Goal: Task Accomplishment & Management: Complete application form

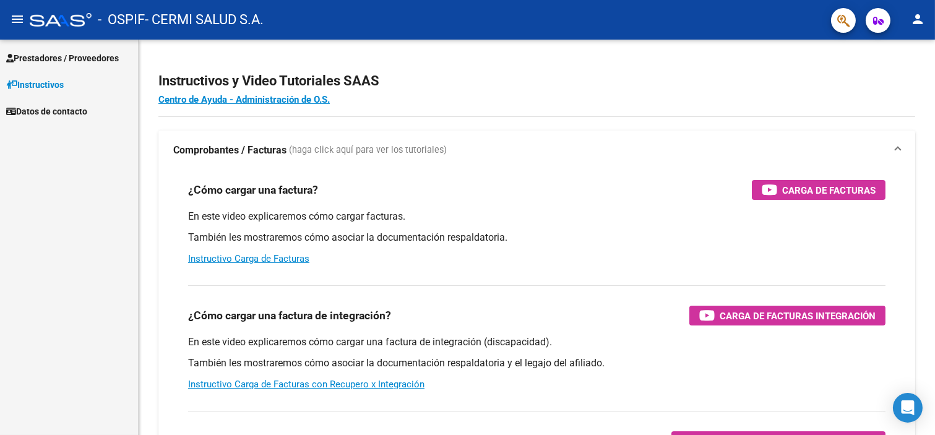
click at [38, 52] on span "Prestadores / Proveedores" at bounding box center [62, 58] width 113 height 14
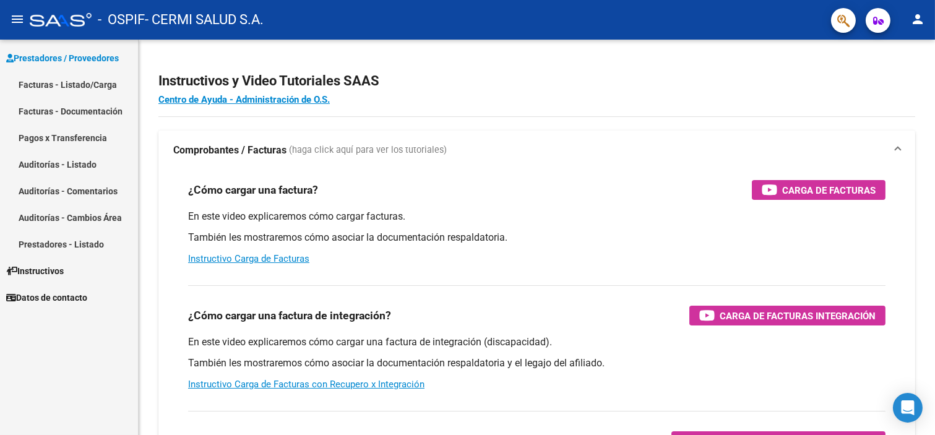
click at [70, 81] on link "Facturas - Listado/Carga" at bounding box center [69, 84] width 138 height 27
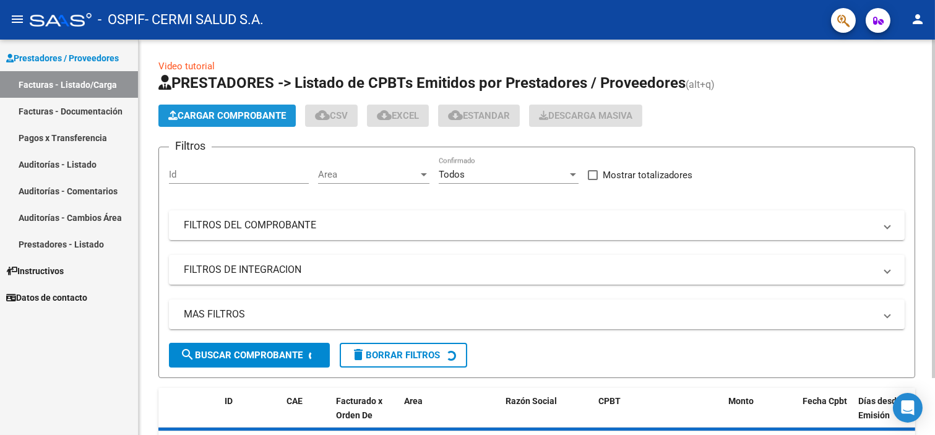
click at [213, 119] on span "Cargar Comprobante" at bounding box center [227, 115] width 118 height 11
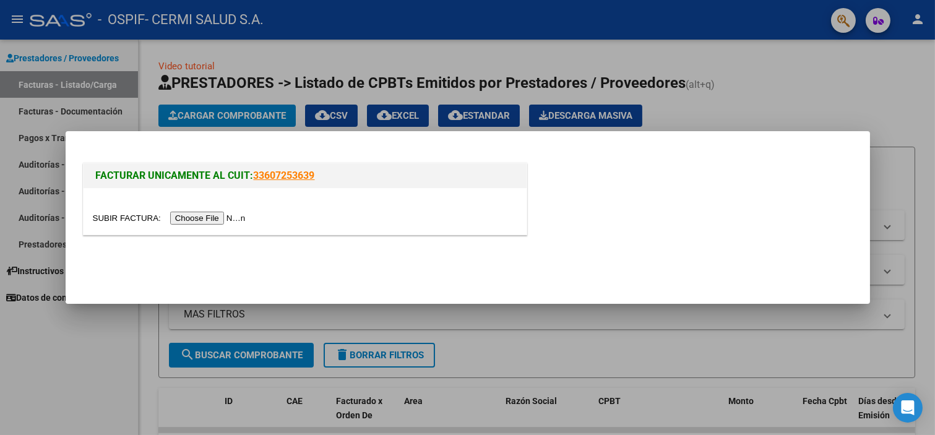
click at [239, 208] on div at bounding box center [305, 211] width 443 height 46
click at [245, 215] on input "file" at bounding box center [171, 218] width 157 height 13
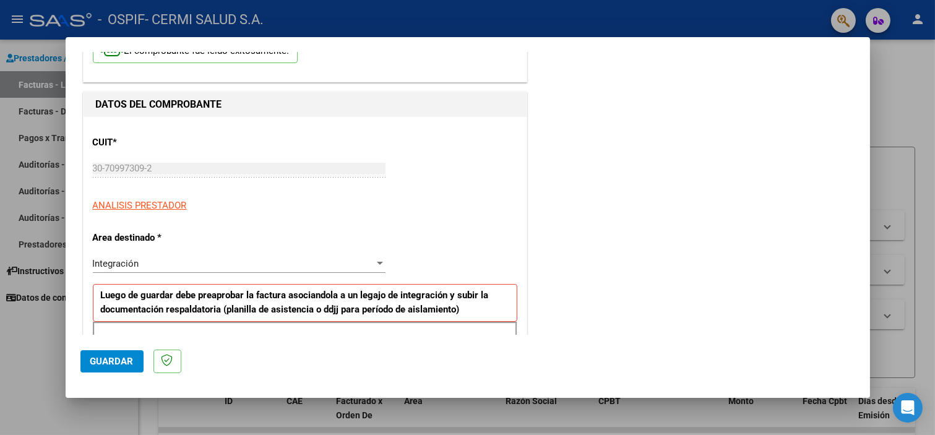
scroll to position [206, 0]
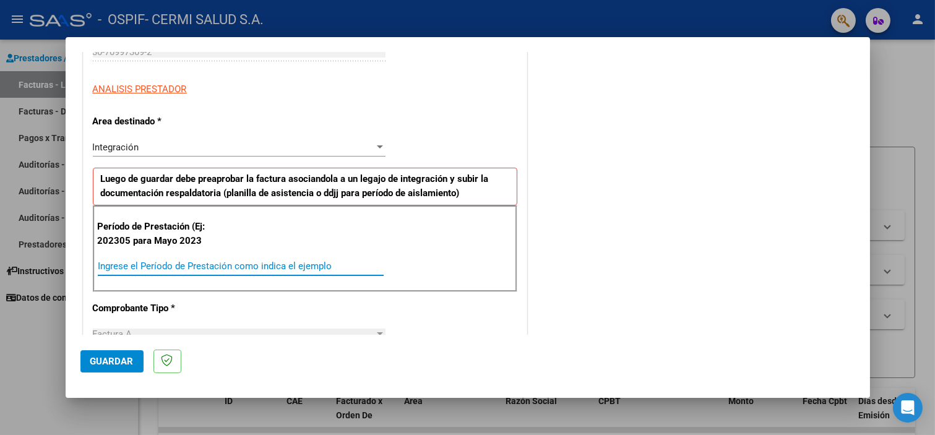
click at [314, 262] on input "Ingrese el Período de Prestación como indica el ejemplo" at bounding box center [241, 265] width 286 height 11
type input "202507"
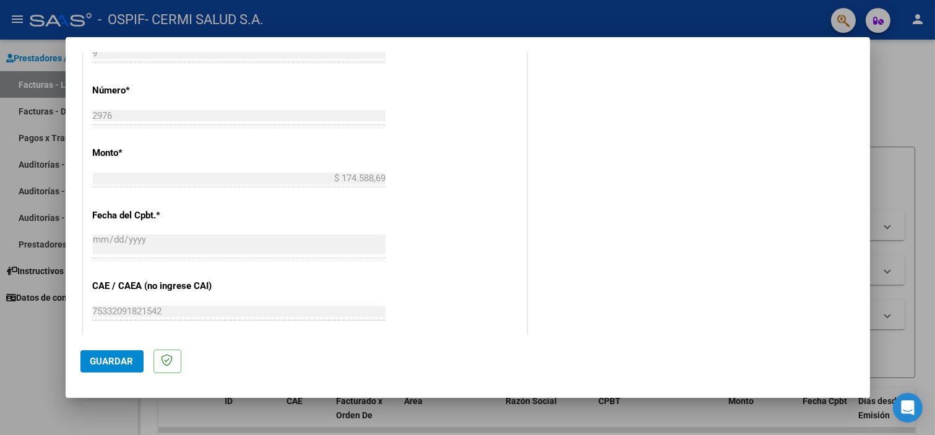
scroll to position [756, 0]
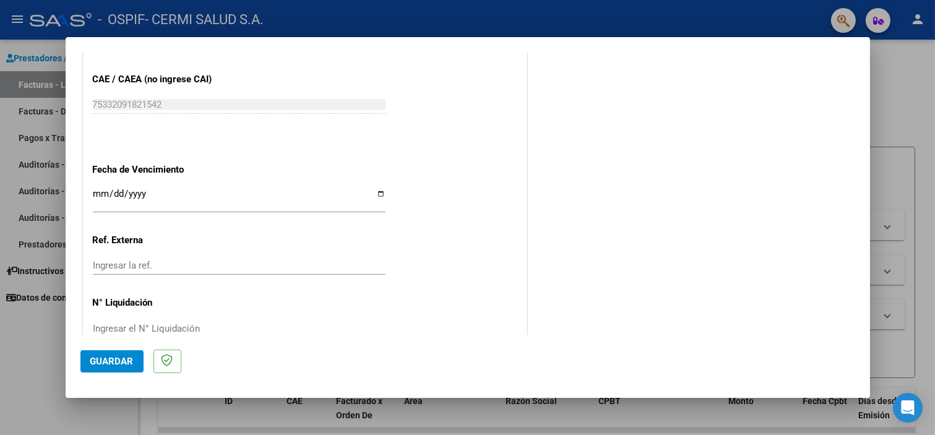
click at [250, 193] on input "Ingresar la fecha" at bounding box center [239, 199] width 293 height 20
type input "[DATE]"
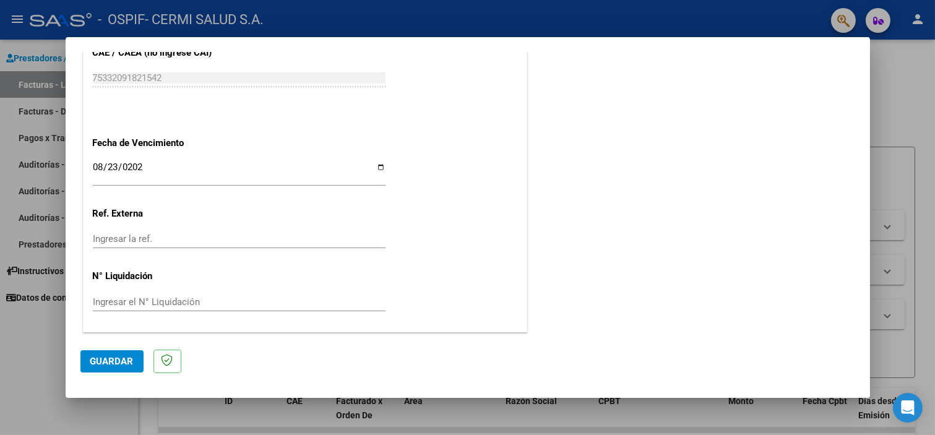
click at [111, 380] on mat-dialog-actions "Guardar" at bounding box center [467, 359] width 774 height 49
click at [122, 359] on span "Guardar" at bounding box center [111, 361] width 43 height 11
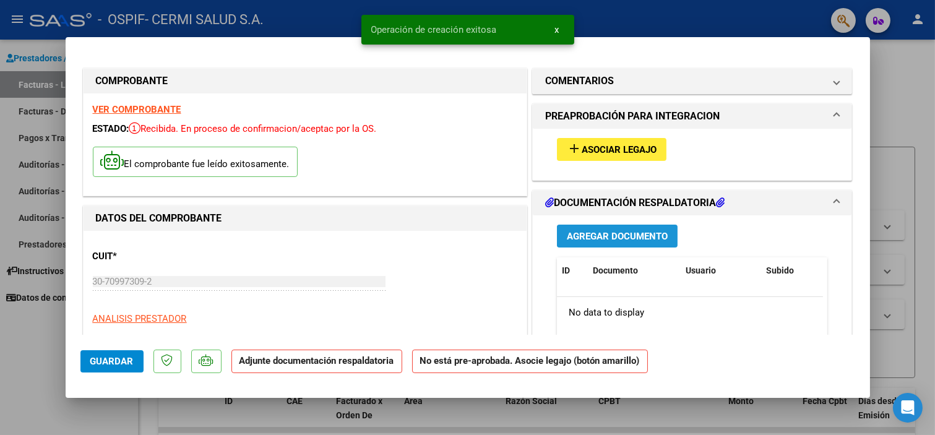
click at [614, 230] on button "Agregar Documento" at bounding box center [617, 236] width 121 height 23
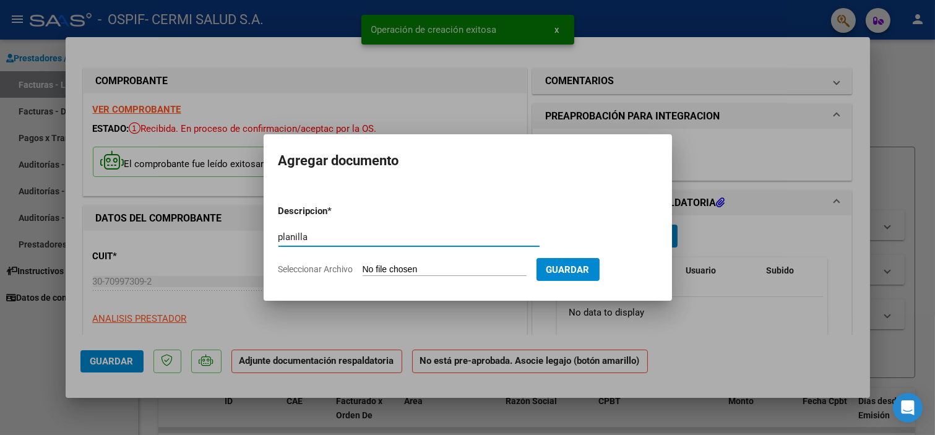
type input "planilla"
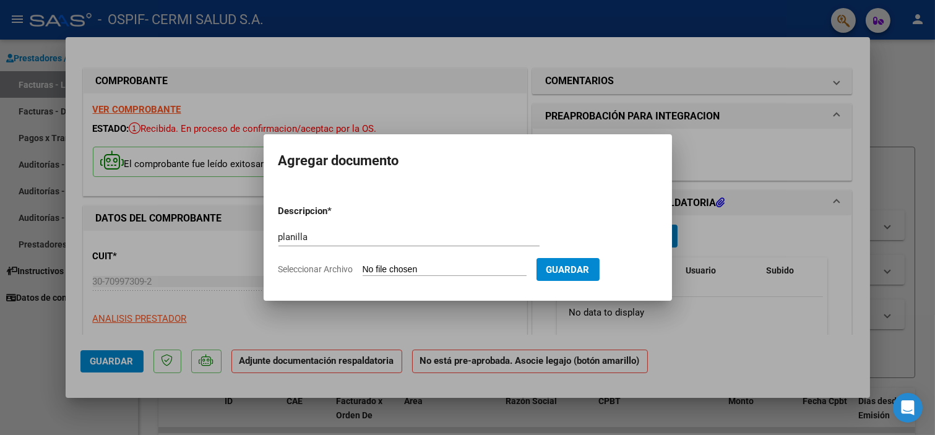
click at [476, 270] on input "Seleccionar Archivo" at bounding box center [444, 270] width 164 height 12
type input "C:\fakepath\[PERSON_NAME].pdf"
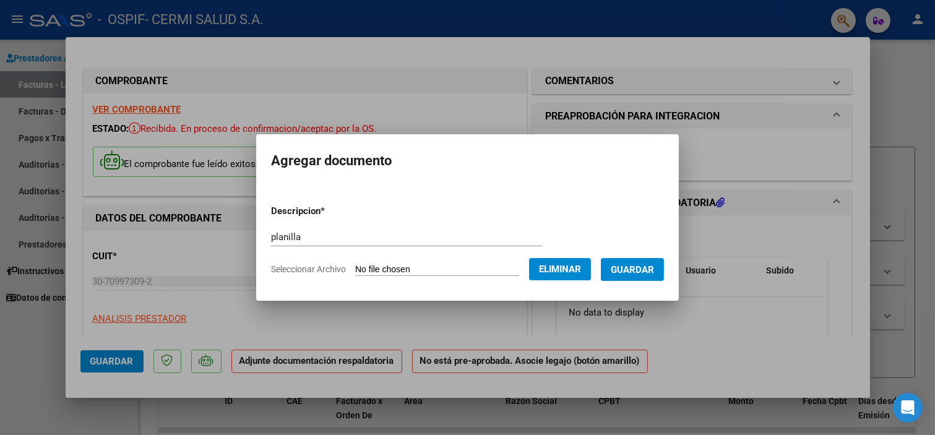
click at [643, 270] on span "Guardar" at bounding box center [632, 269] width 43 height 11
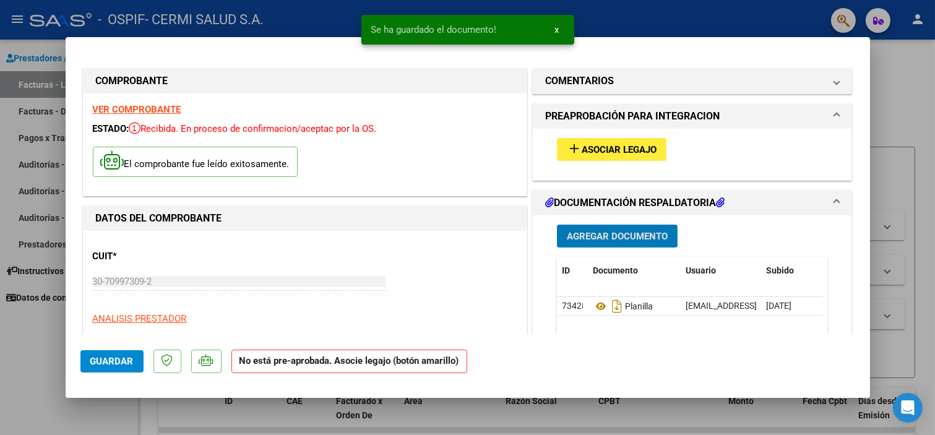
click at [607, 150] on span "Asociar Legajo" at bounding box center [618, 149] width 75 height 11
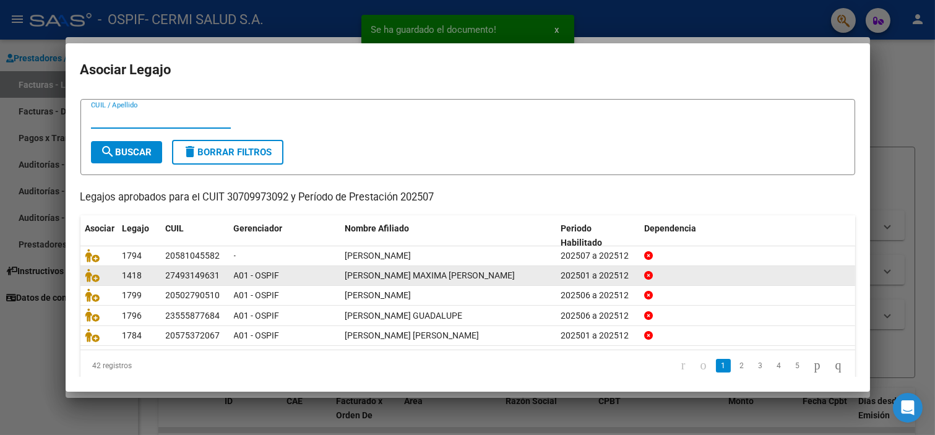
scroll to position [40, 0]
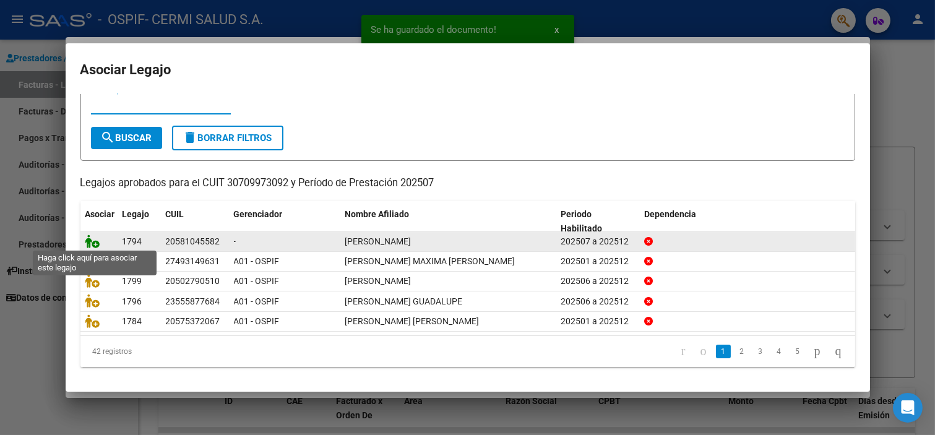
click at [89, 236] on icon at bounding box center [92, 241] width 15 height 14
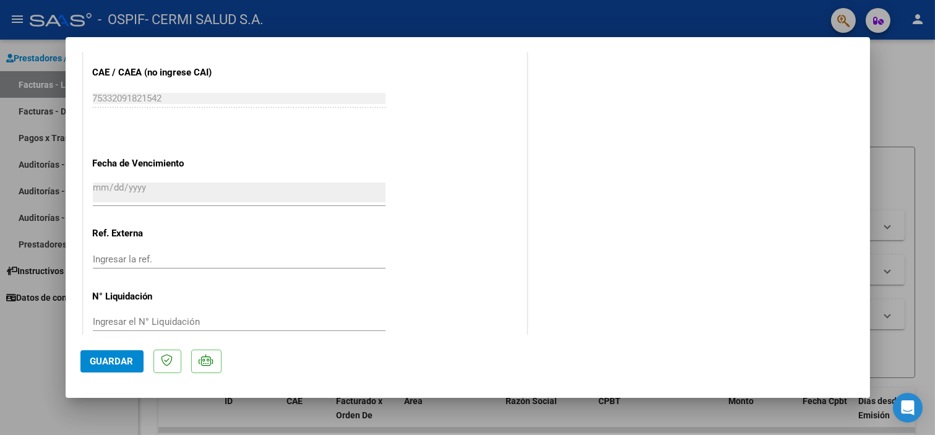
scroll to position [824, 0]
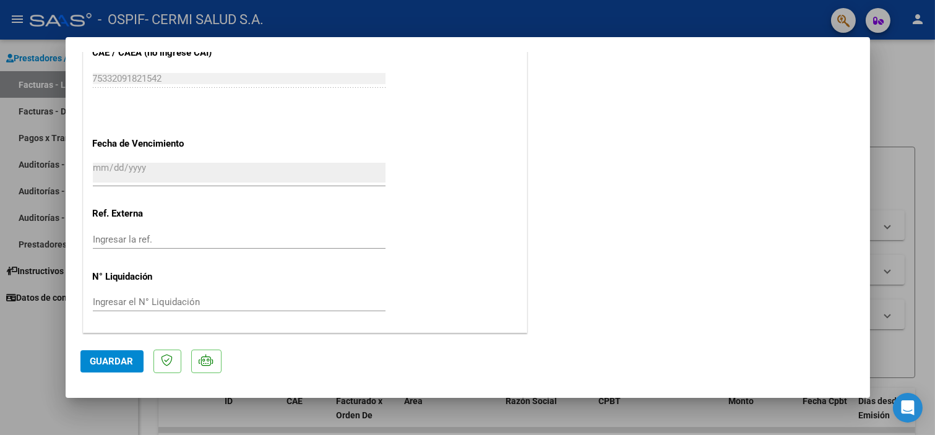
click at [120, 351] on button "Guardar" at bounding box center [111, 361] width 63 height 22
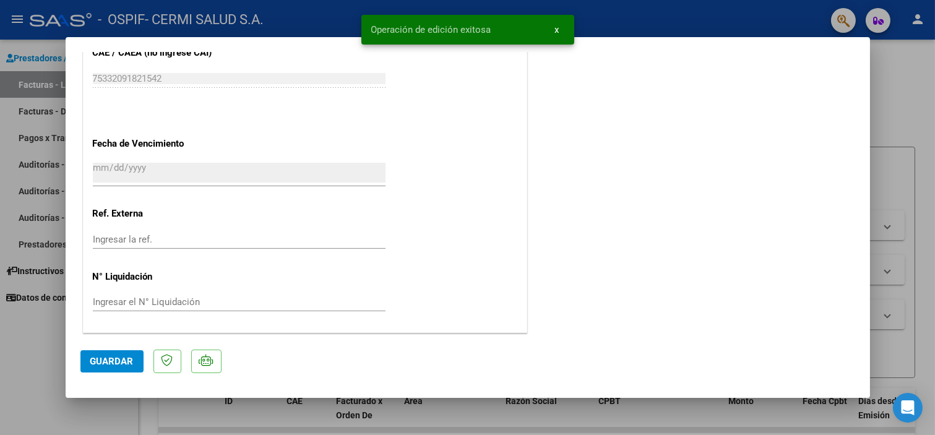
click at [13, 320] on div at bounding box center [467, 217] width 935 height 435
type input "$ 0,00"
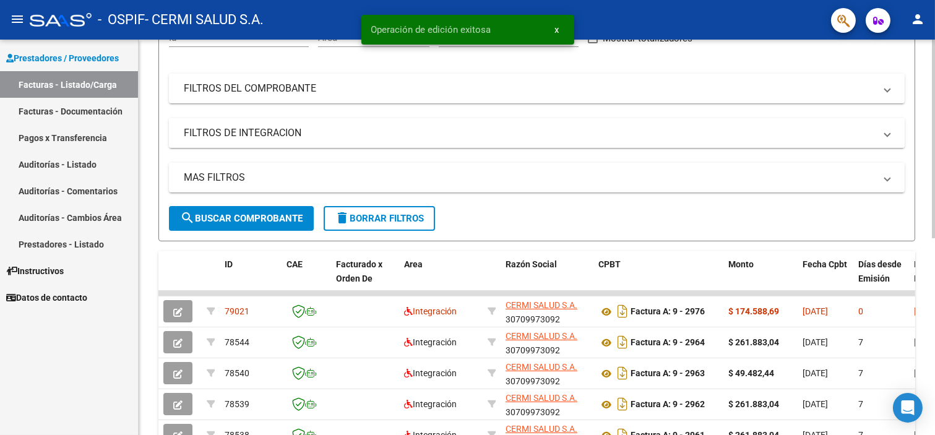
scroll to position [137, 0]
